Goal: Navigation & Orientation: Find specific page/section

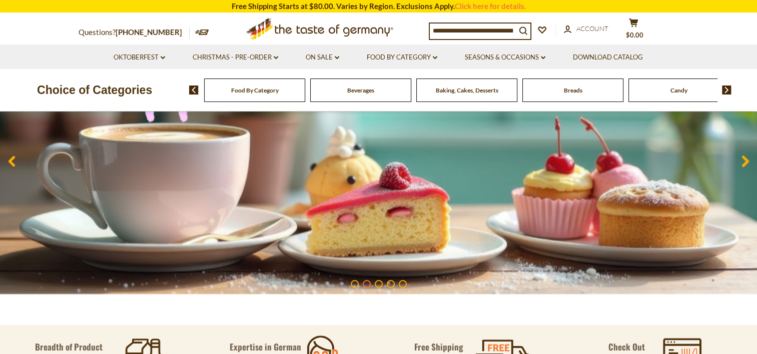
scroll to position [100, 0]
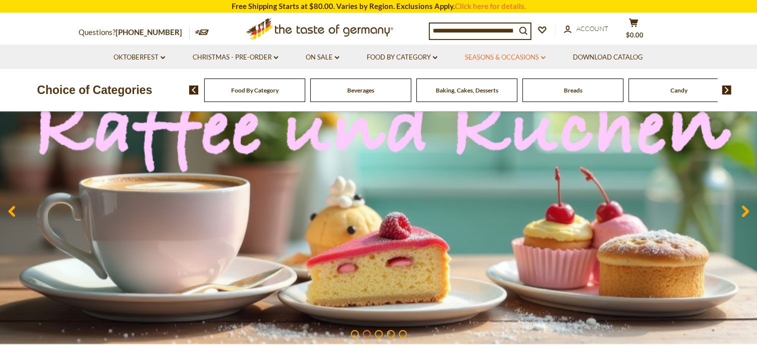
click at [540, 54] on link "Seasons & Occasions dropdown_arrow" at bounding box center [505, 57] width 81 height 11
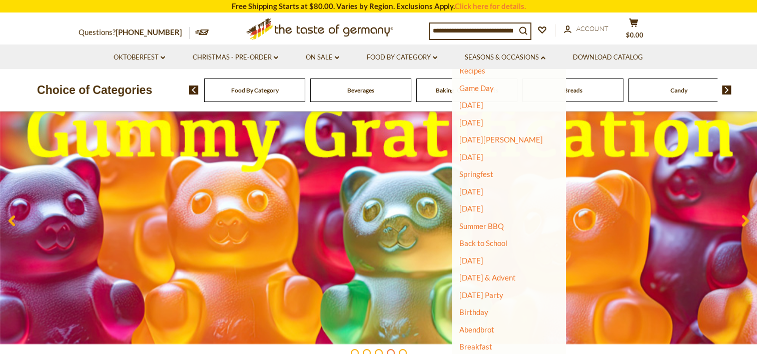
scroll to position [0, 0]
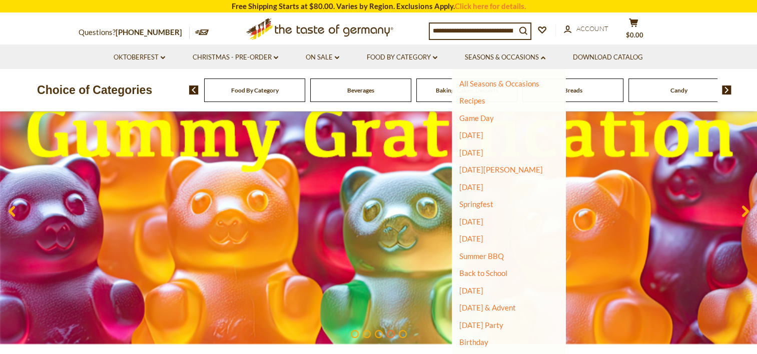
click at [683, 54] on div "Oktoberfest dropdown_arrow All Oktoberfest Oktoberfest Foods Party Supplies Chr…" at bounding box center [379, 57] width 616 height 25
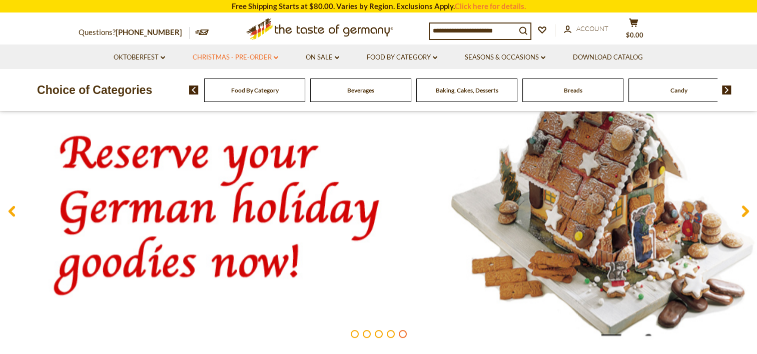
click at [270, 56] on link "Christmas - PRE-ORDER dropdown_arrow" at bounding box center [236, 57] width 86 height 11
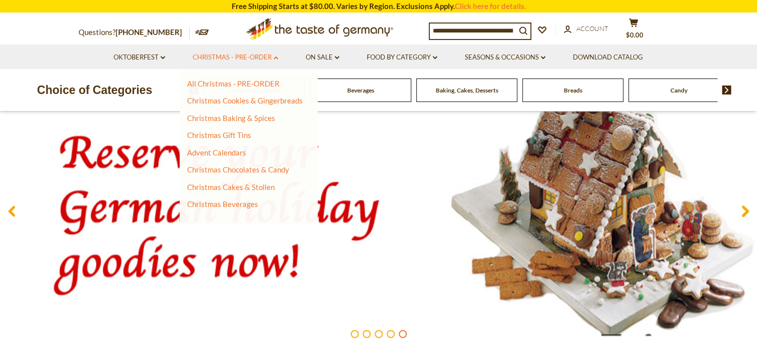
click at [270, 56] on link "Christmas - PRE-ORDER dropdown_arrow" at bounding box center [236, 57] width 86 height 11
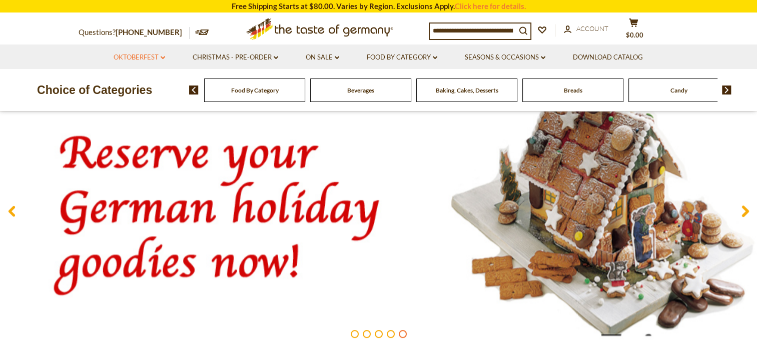
click at [159, 60] on link "Oktoberfest dropdown_arrow" at bounding box center [140, 57] width 52 height 11
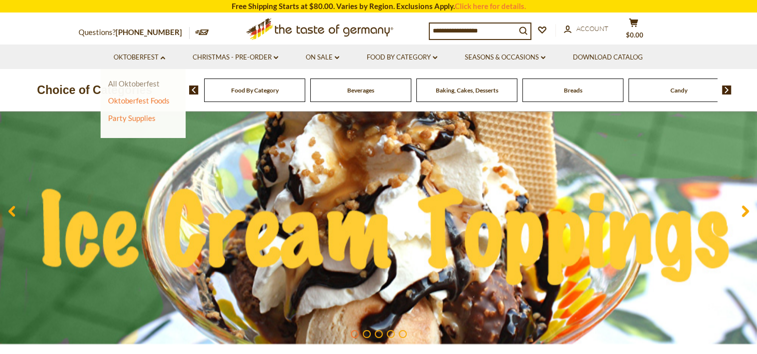
click at [146, 84] on link "All Oktoberfest" at bounding box center [134, 83] width 52 height 9
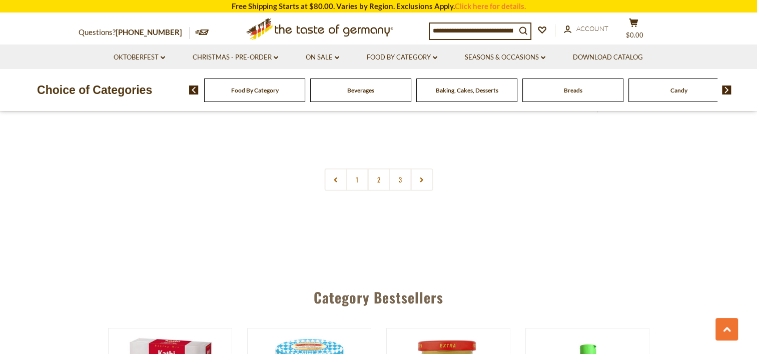
scroll to position [2503, 0]
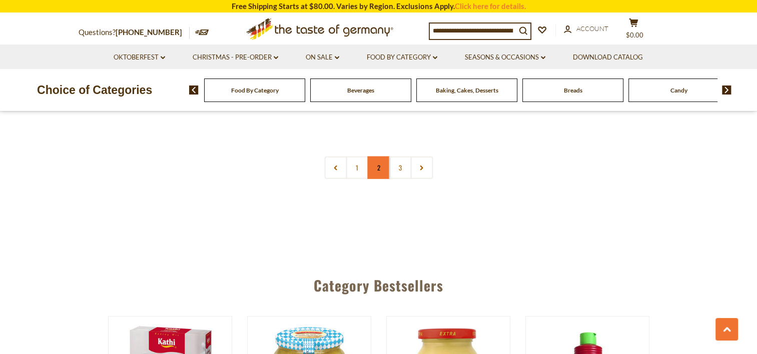
click at [381, 174] on link "2" at bounding box center [378, 168] width 23 height 23
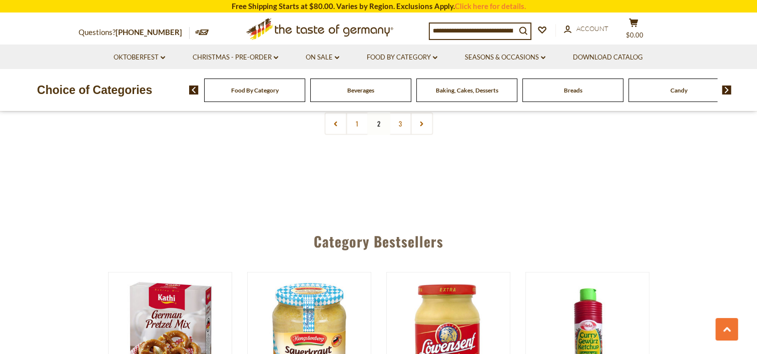
scroll to position [2474, 0]
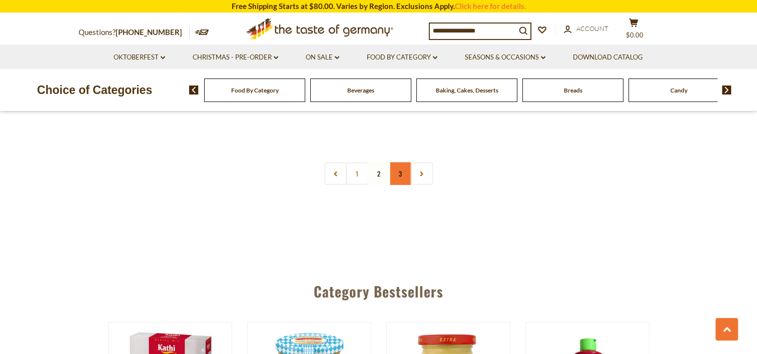
click at [402, 164] on link "3" at bounding box center [400, 174] width 23 height 23
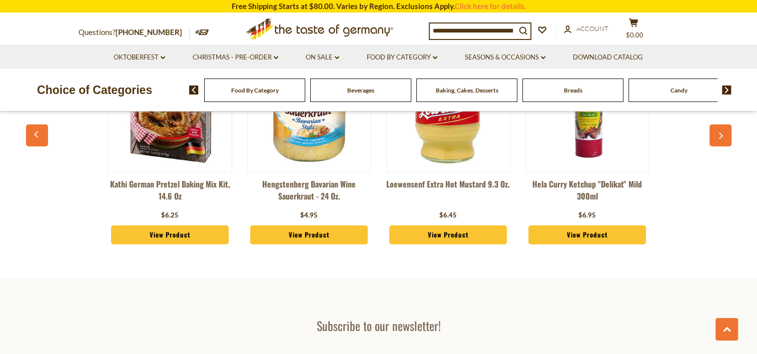
scroll to position [2725, 0]
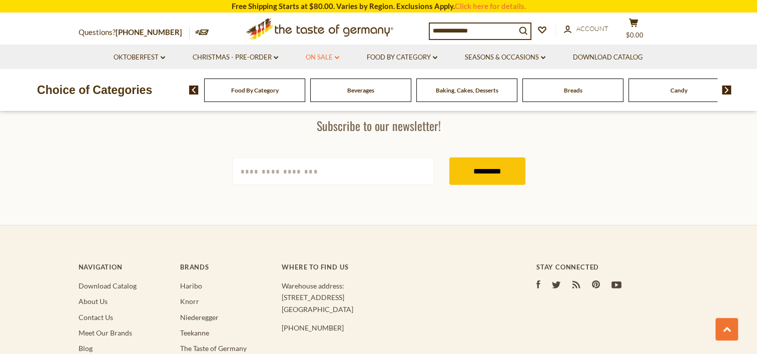
click at [330, 56] on link "On Sale dropdown_arrow" at bounding box center [323, 57] width 34 height 11
click at [323, 81] on link "All On Sale" at bounding box center [318, 83] width 36 height 9
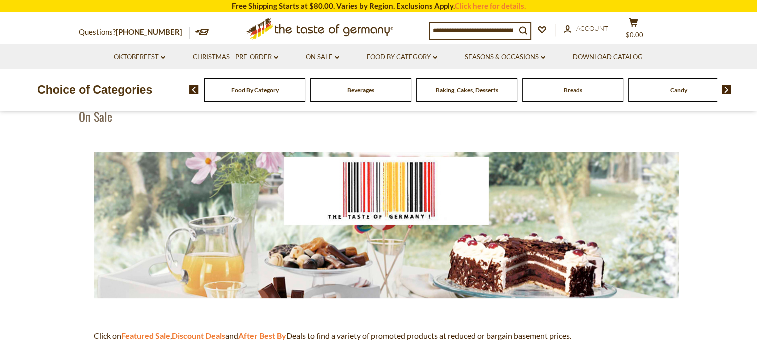
scroll to position [150, 0]
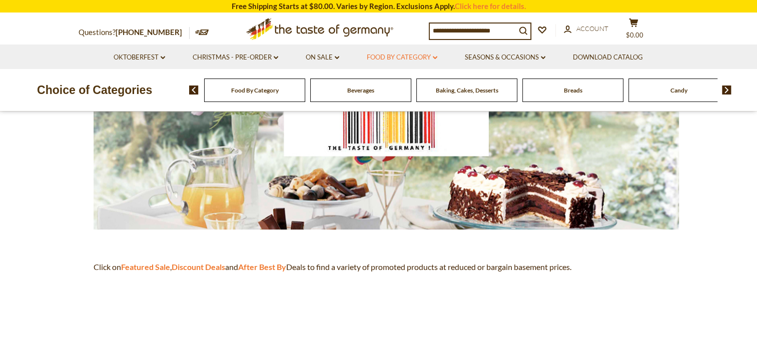
click at [391, 60] on link "Food By Category dropdown_arrow" at bounding box center [402, 57] width 71 height 11
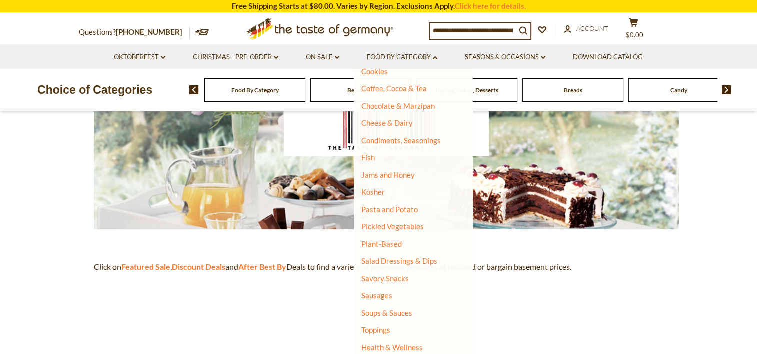
scroll to position [185, 0]
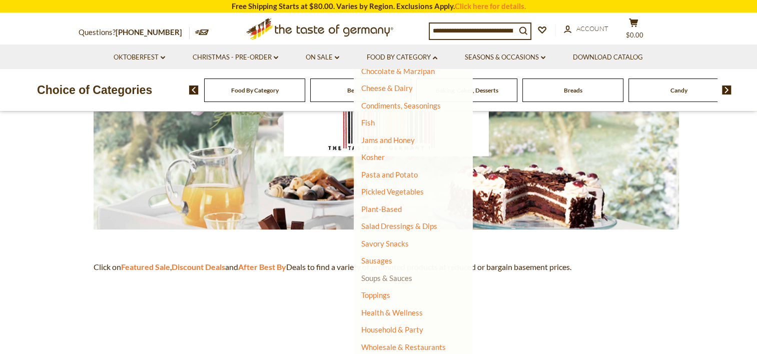
click at [391, 279] on link "Soups & Sauces" at bounding box center [386, 278] width 51 height 9
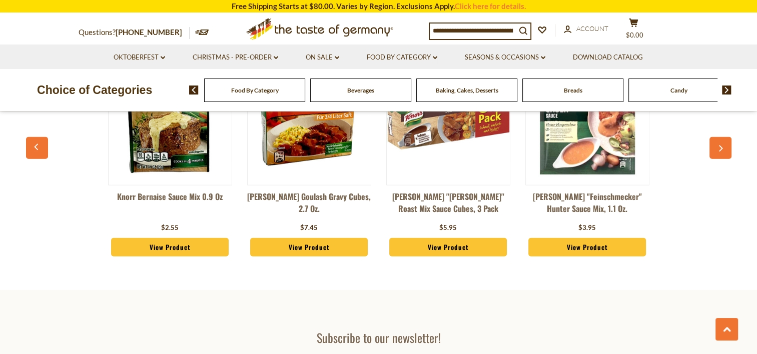
scroll to position [2704, 0]
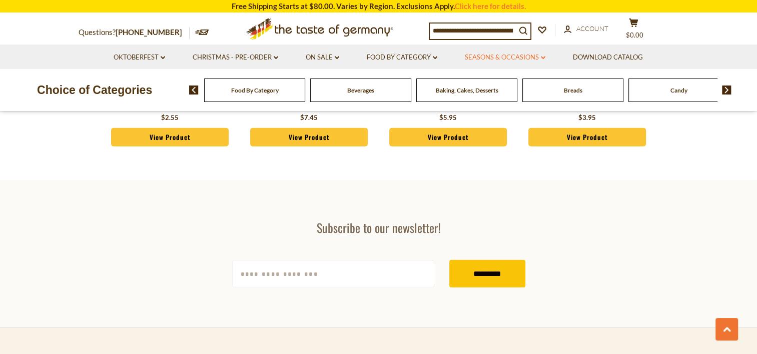
click at [540, 59] on link "Seasons & Occasions dropdown_arrow" at bounding box center [505, 57] width 81 height 11
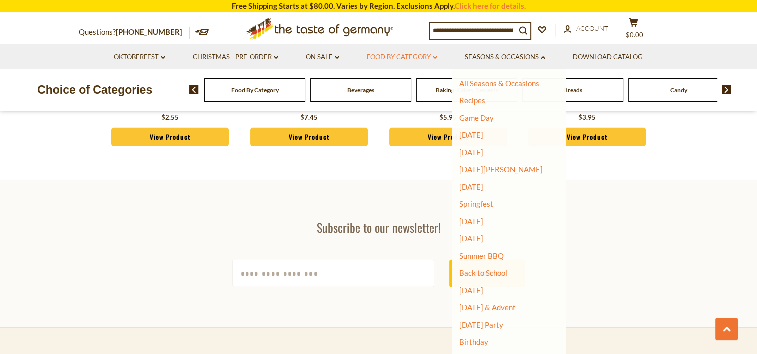
click at [435, 54] on link "Food By Category dropdown_arrow" at bounding box center [402, 57] width 71 height 11
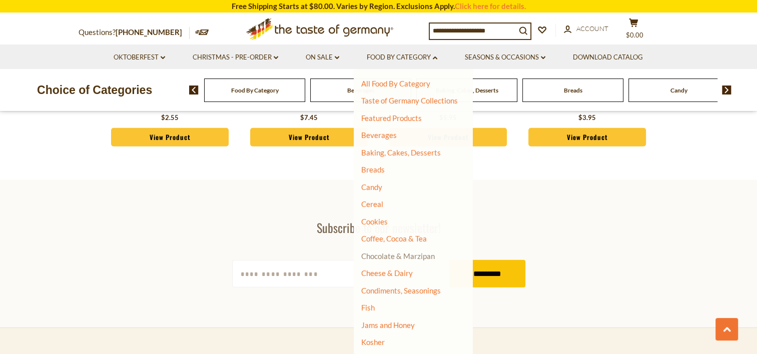
click at [416, 256] on link "Chocolate & Marzipan" at bounding box center [398, 256] width 74 height 9
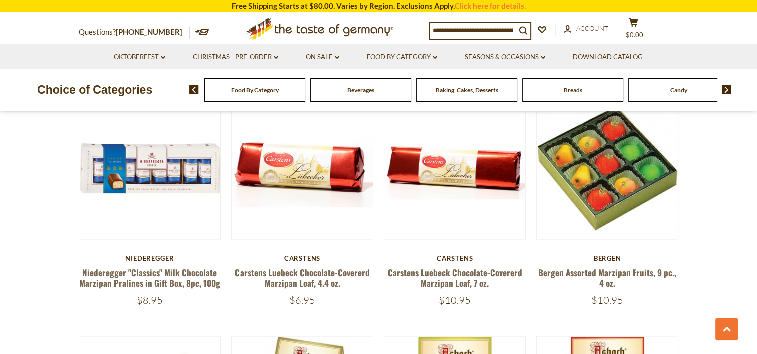
scroll to position [2053, 0]
